Goal: Transaction & Acquisition: Purchase product/service

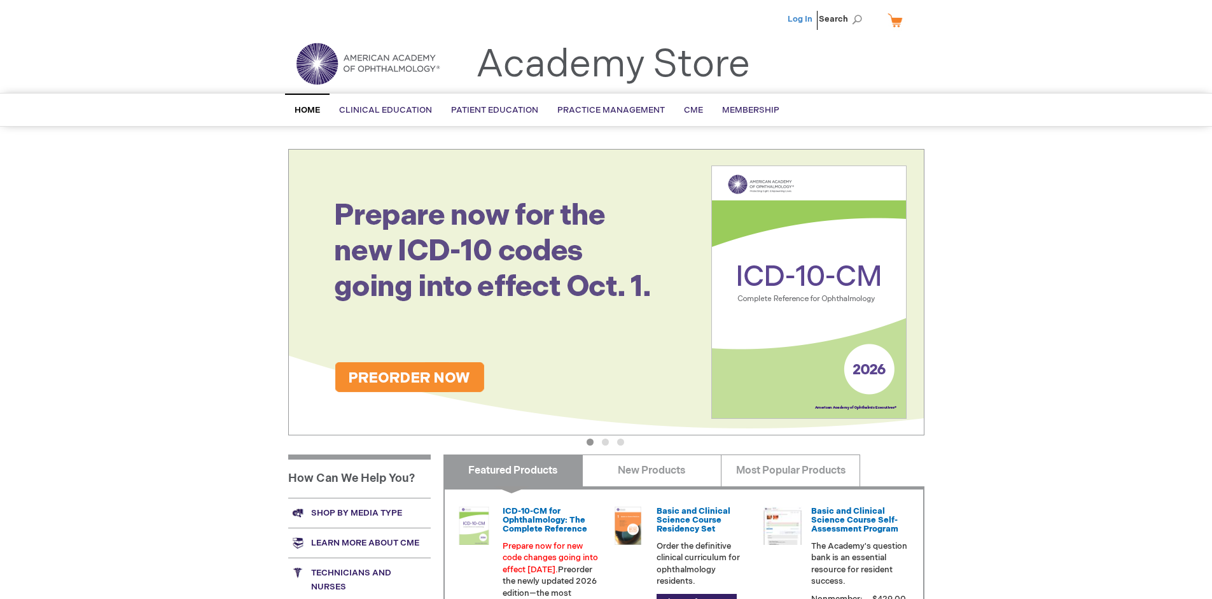
click at [801, 19] on link "Log In" at bounding box center [800, 19] width 25 height 10
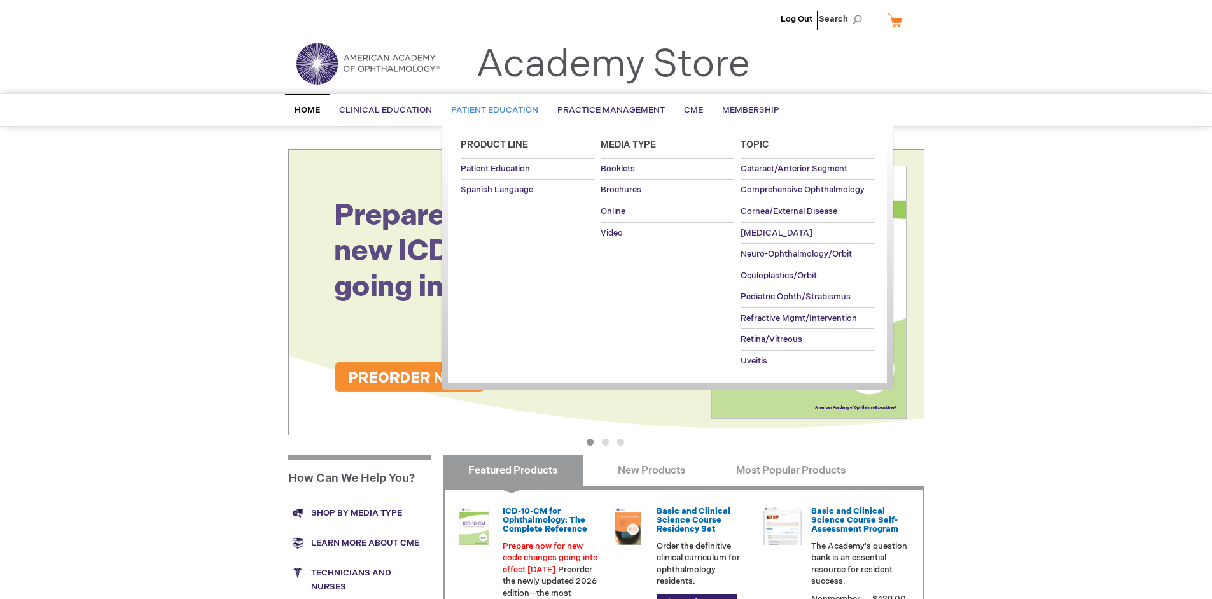
click at [491, 110] on span "Patient Education" at bounding box center [494, 110] width 87 height 10
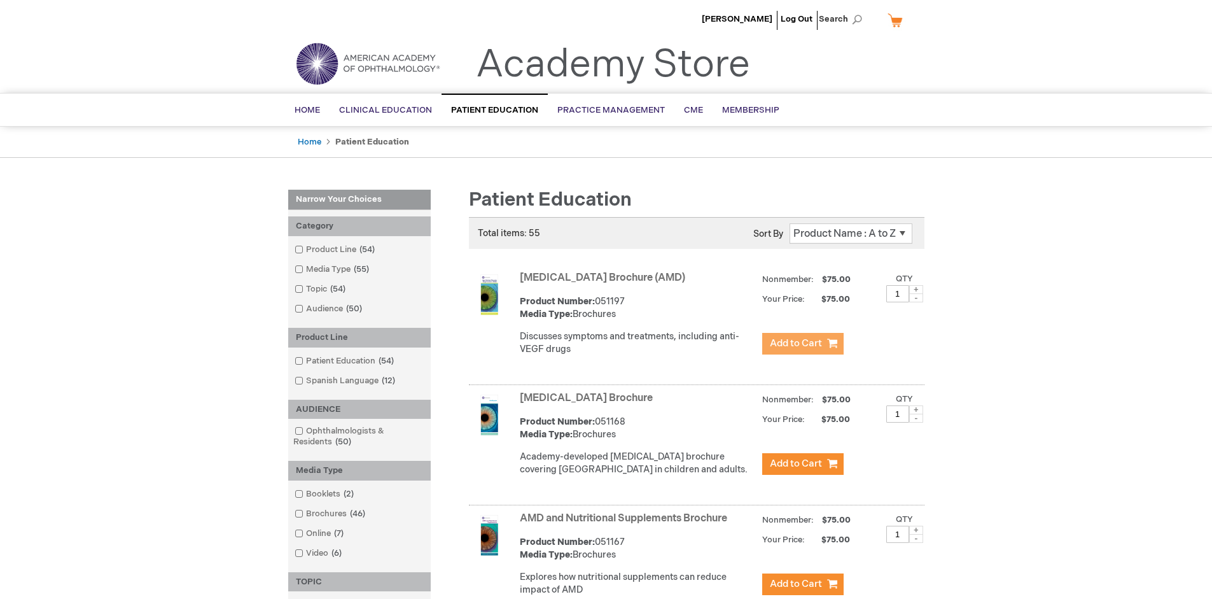
click at [802, 344] on span "Add to Cart" at bounding box center [796, 343] width 52 height 12
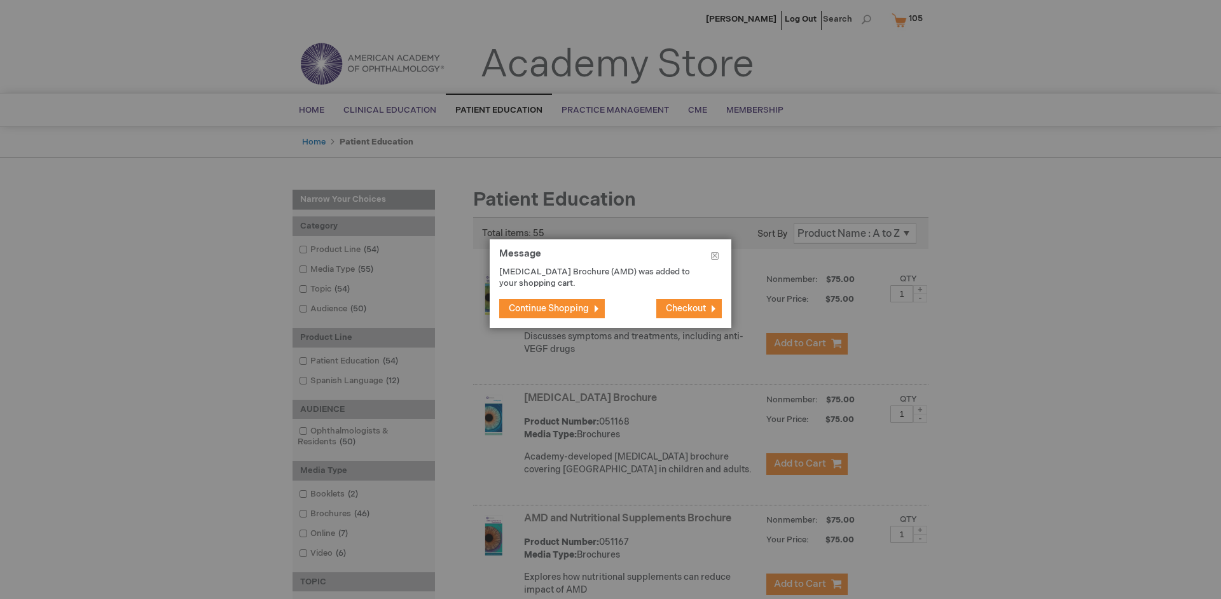
click at [549, 308] on span "Continue Shopping" at bounding box center [549, 308] width 80 height 11
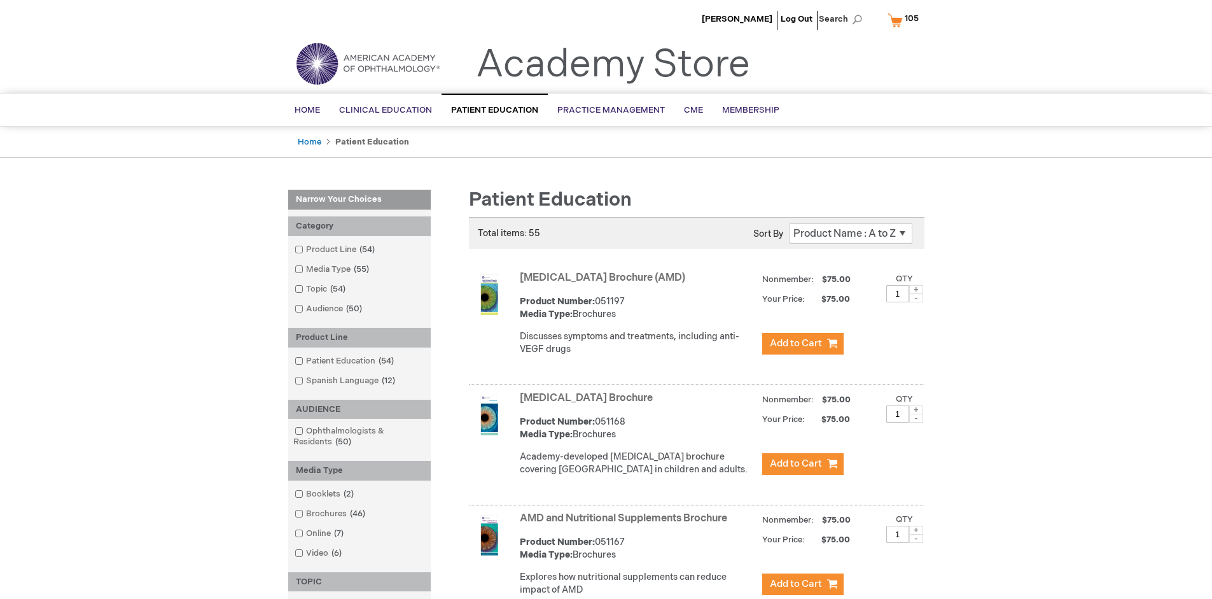
click at [626, 524] on link "AMD and Nutritional Supplements Brochure" at bounding box center [623, 518] width 207 height 12
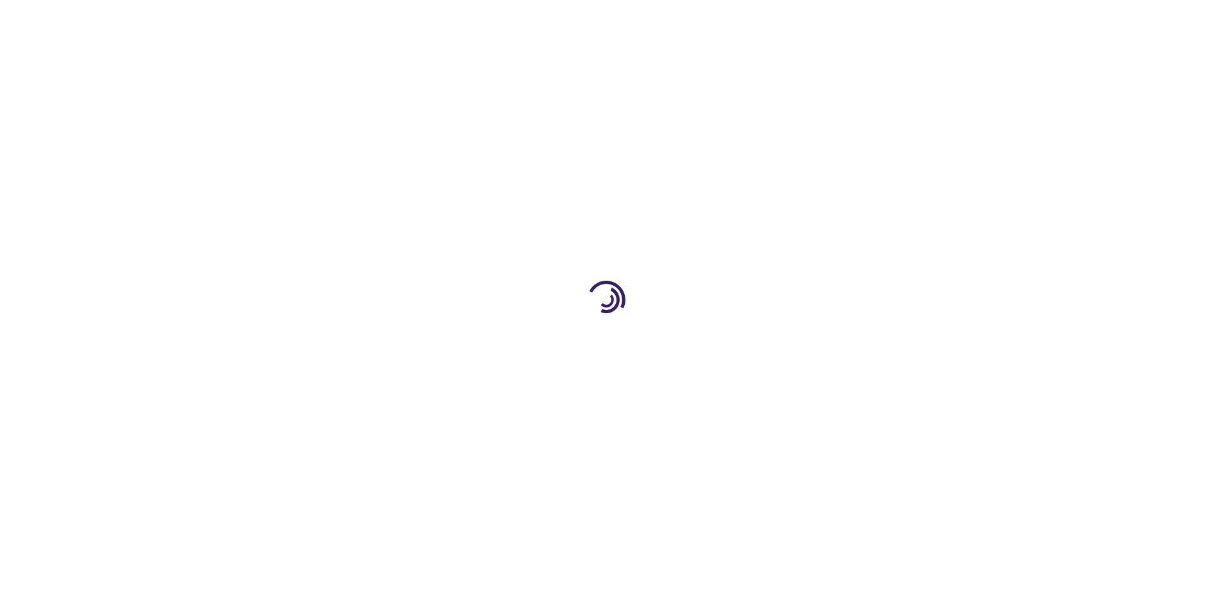
type input "1"
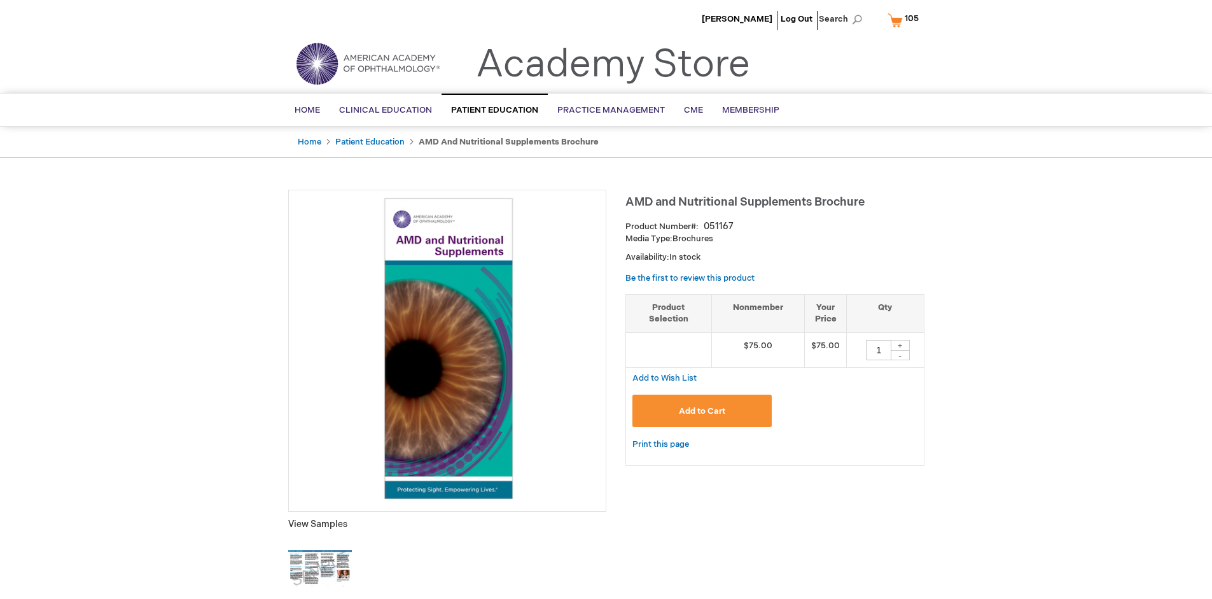
click at [702, 410] on span "Add to Cart" at bounding box center [702, 411] width 46 height 10
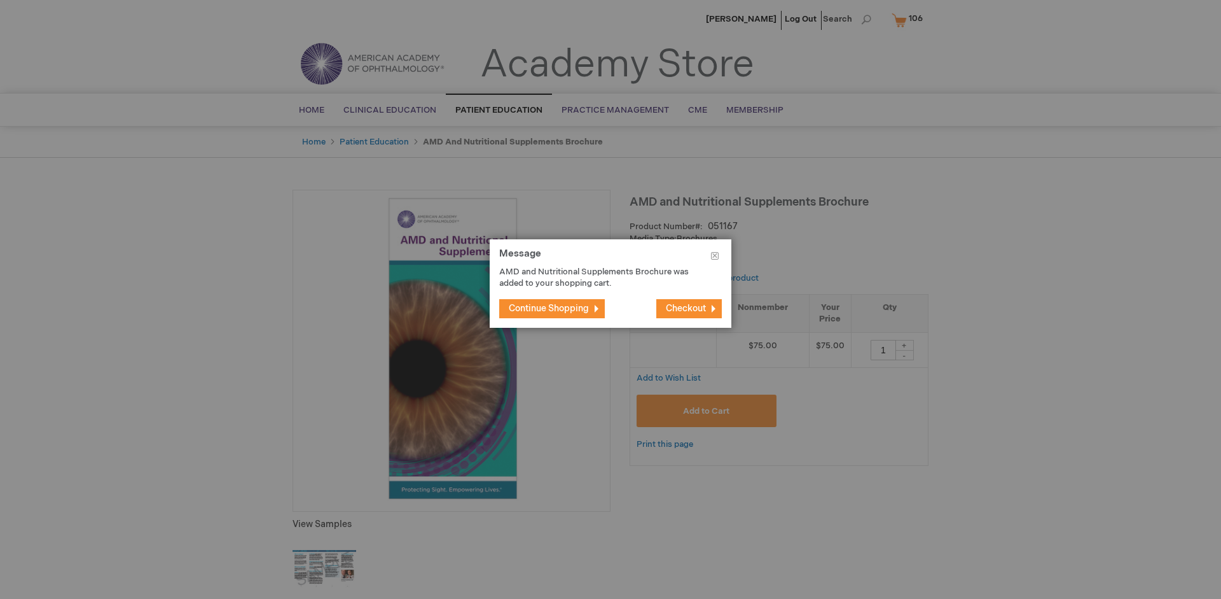
click at [549, 308] on span "Continue Shopping" at bounding box center [549, 308] width 80 height 11
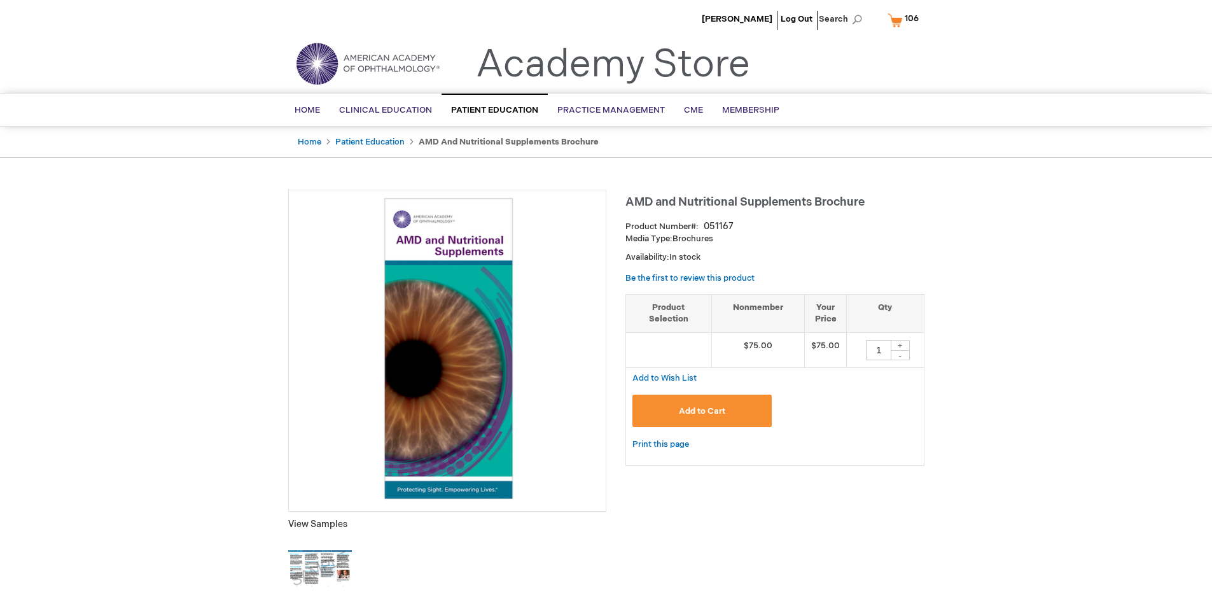
click at [905, 20] on span "106" at bounding box center [912, 18] width 14 height 10
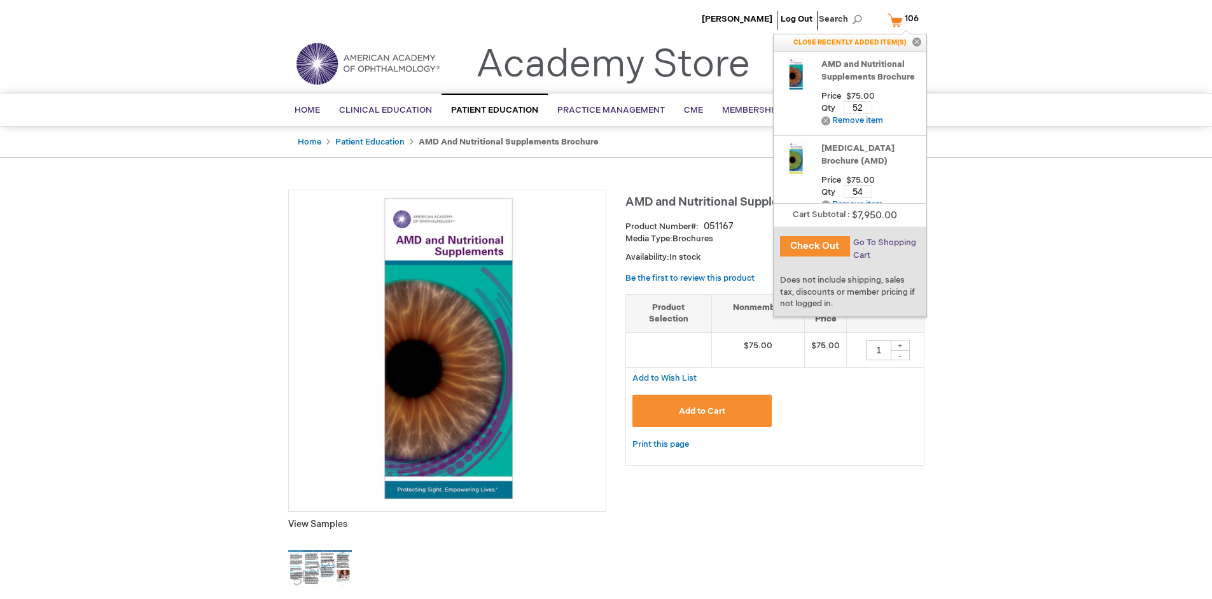
click at [884, 242] on span "Go To Shopping Cart" at bounding box center [884, 248] width 63 height 23
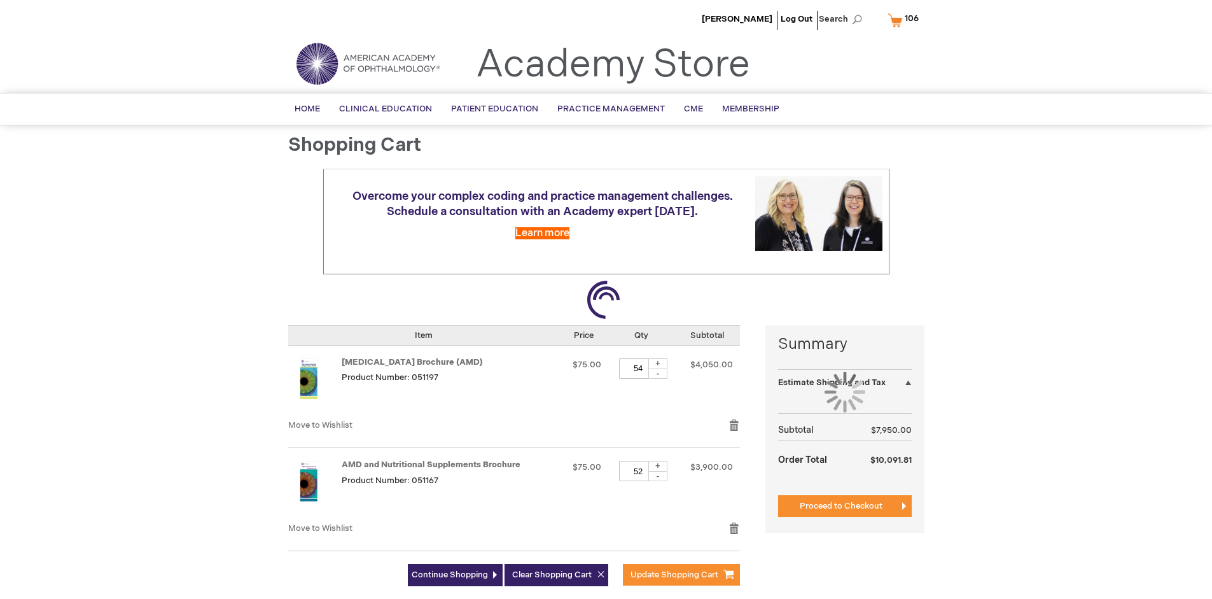
select select "US"
select select "41"
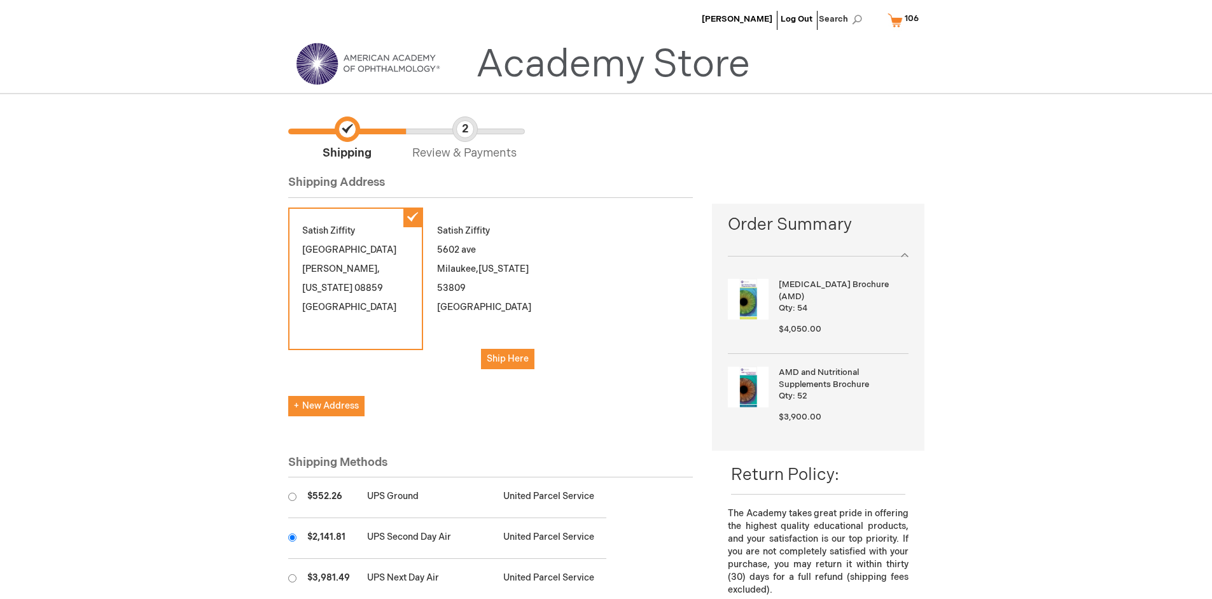
click at [292, 537] on input "radio" at bounding box center [292, 537] width 8 height 8
